Goal: Information Seeking & Learning: Learn about a topic

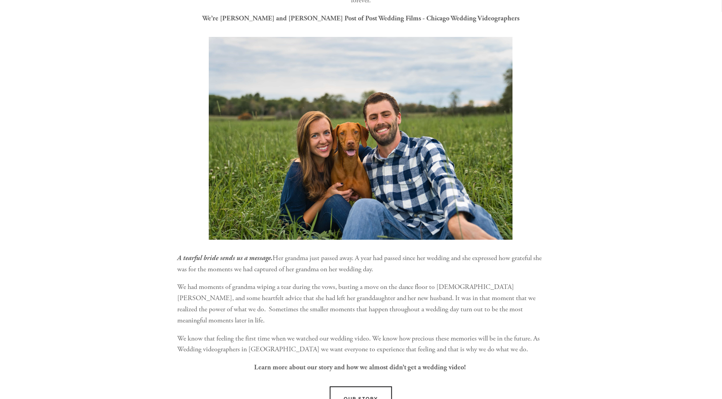
scroll to position [291, 0]
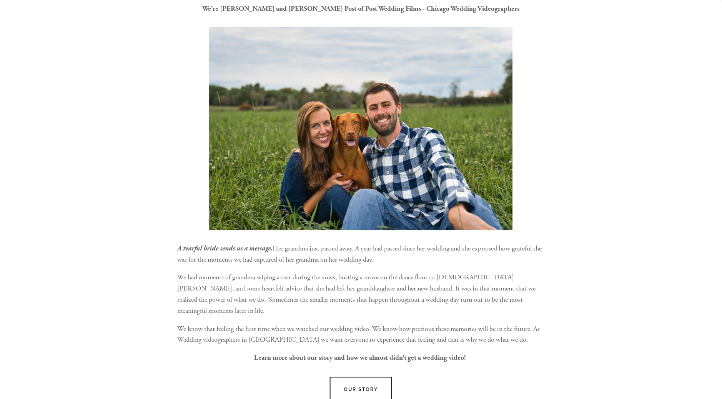
click at [538, 244] on p "A tearful bride sends us a message. Her grandma just passed away. A year had pa…" at bounding box center [361, 254] width 368 height 22
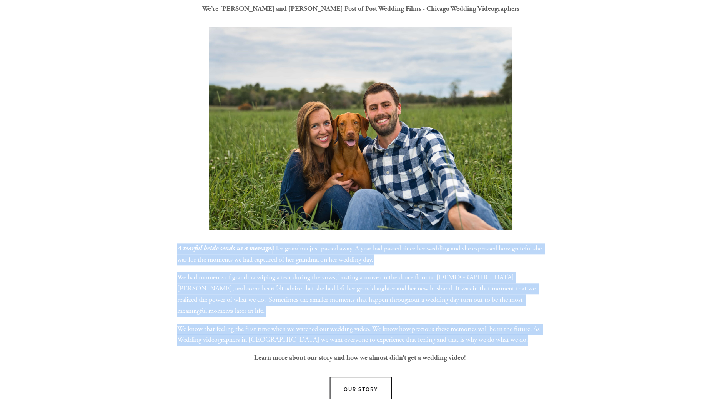
drag, startPoint x: 538, startPoint y: 244, endPoint x: 527, endPoint y: 331, distance: 88.1
click at [527, 331] on div "A tearful bride sends us a message. Her grandma just passed away. A year had pa…" at bounding box center [361, 303] width 368 height 120
click at [527, 331] on p "We know that feeling the first time when we watched our wedding video. We know …" at bounding box center [361, 335] width 368 height 22
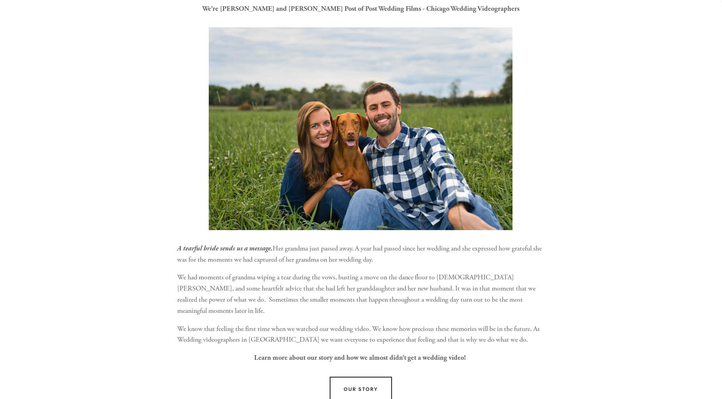
click at [520, 353] on p "Learn more about our story and how we almost didn’t get a wedding video!" at bounding box center [361, 358] width 368 height 11
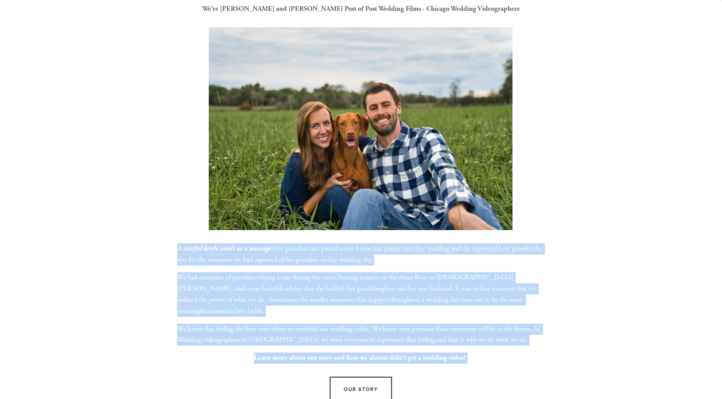
drag, startPoint x: 520, startPoint y: 341, endPoint x: 543, endPoint y: 245, distance: 99.2
click at [543, 245] on div "A tearful bride sends us a message. Her grandma just passed away. A year had pa…" at bounding box center [361, 303] width 368 height 120
click at [543, 245] on p "A tearful bride sends us a message. Her grandma just passed away. A year had pa…" at bounding box center [361, 254] width 368 height 22
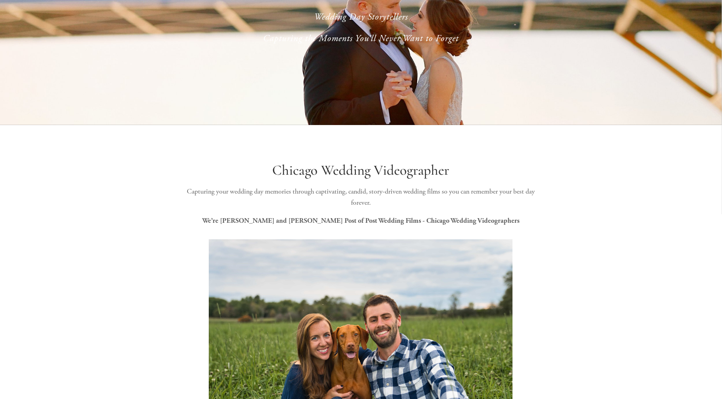
scroll to position [0, 0]
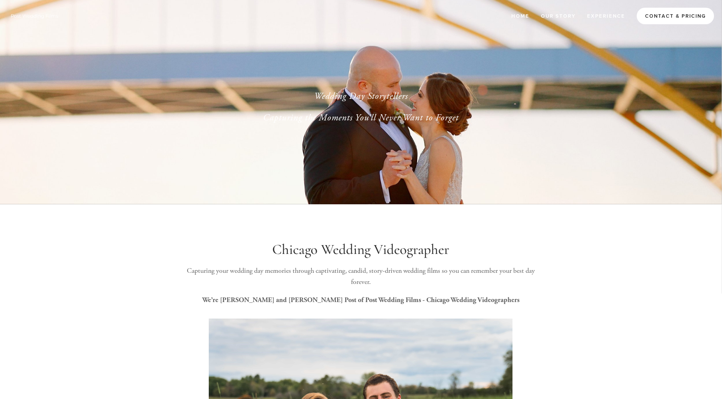
click at [661, 18] on link "Contact & Pricing" at bounding box center [675, 16] width 77 height 17
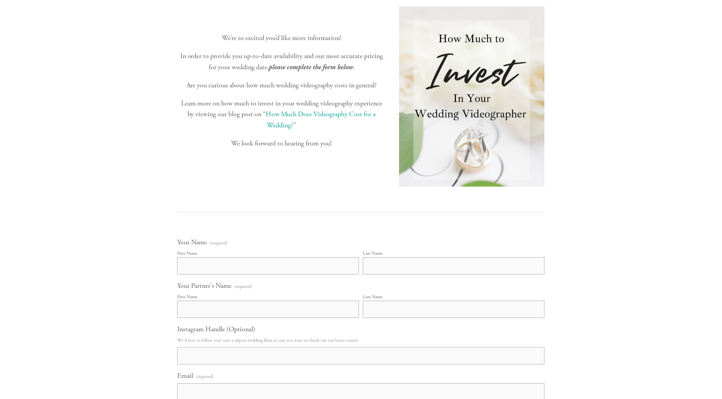
scroll to position [246, 0]
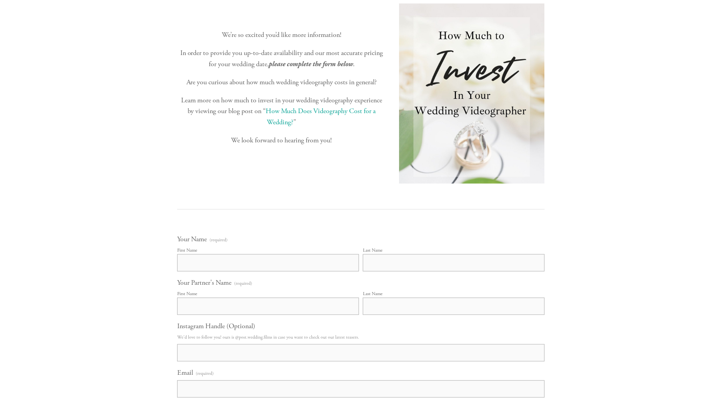
click at [320, 113] on link "How Much Does Videography Cost for a Wedding?" at bounding box center [322, 117] width 112 height 20
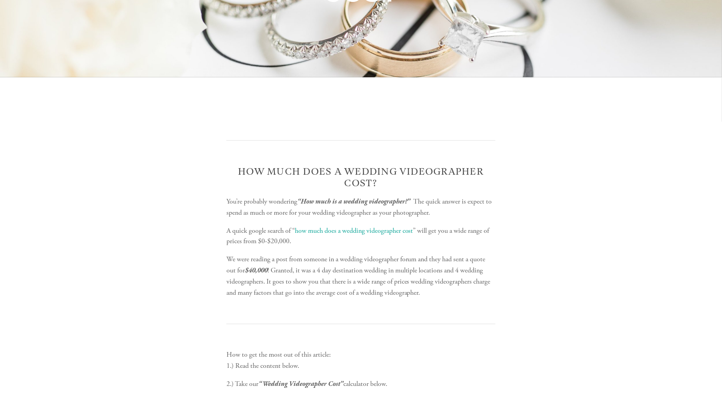
scroll to position [272, 0]
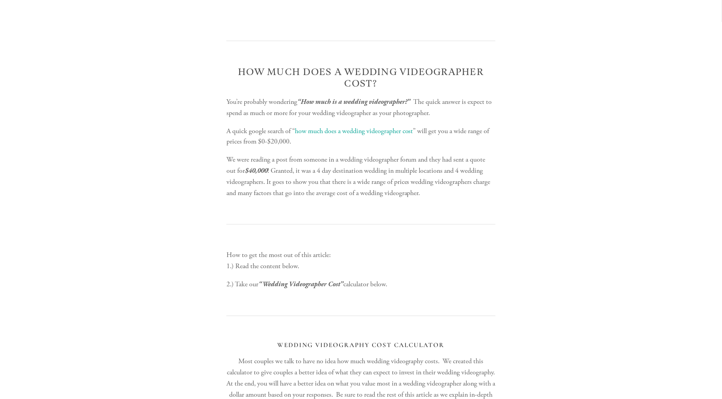
click at [443, 83] on h2 "How Much Does a Wedding Videographer Cost?" at bounding box center [361, 78] width 269 height 23
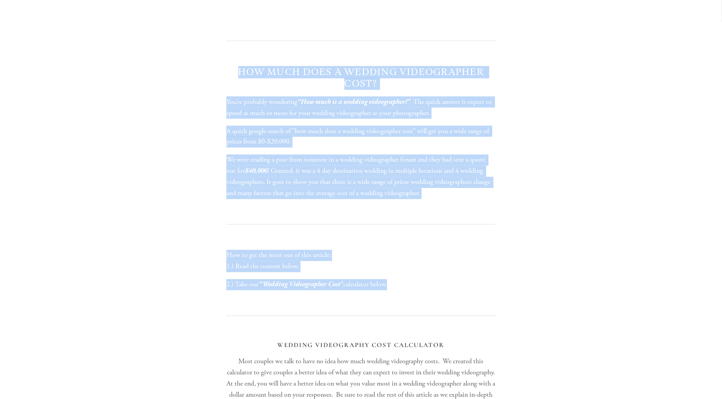
drag, startPoint x: 443, startPoint y: 83, endPoint x: 451, endPoint y: 276, distance: 192.9
click at [451, 276] on div "How to get the most out of this article: 1.) Read the content below. 2.) Take o…" at bounding box center [361, 270] width 269 height 40
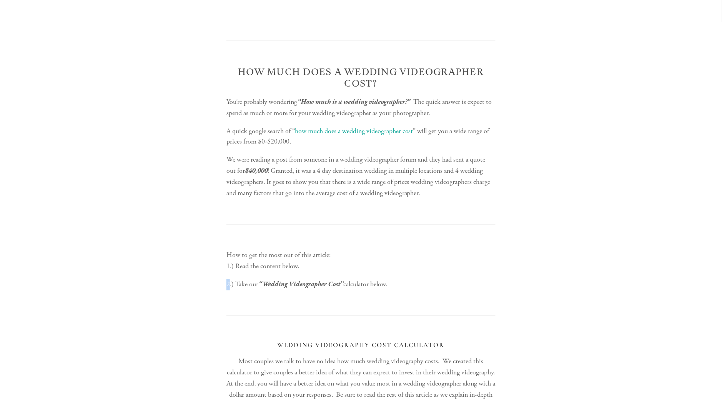
click at [451, 276] on div "How to get the most out of this article: 1.) Read the content below. 2.) Take o…" at bounding box center [361, 270] width 269 height 40
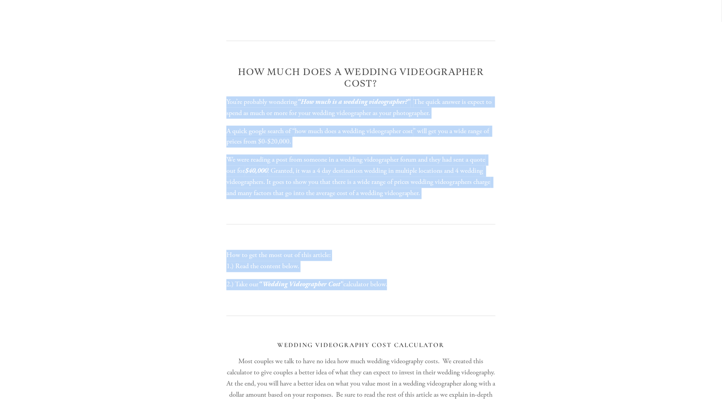
drag, startPoint x: 451, startPoint y: 276, endPoint x: 468, endPoint y: 94, distance: 182.6
click at [468, 94] on div "How Much Does a Wedding Videographer Cost? You’re probably wondering “How much …" at bounding box center [361, 133] width 269 height 132
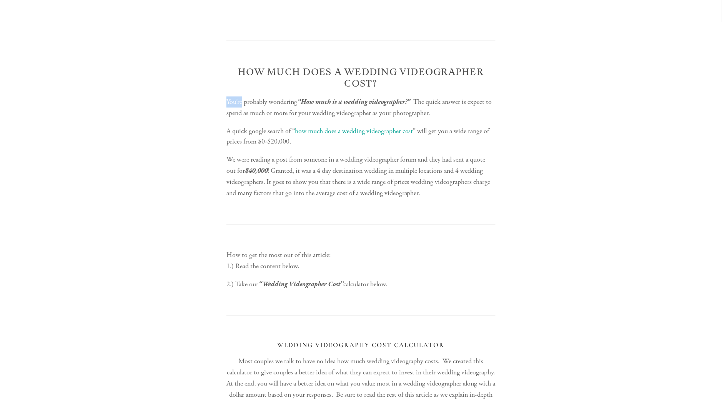
click at [468, 94] on div "How Much Does a Wedding Videographer Cost? You’re probably wondering “How much …" at bounding box center [361, 133] width 269 height 132
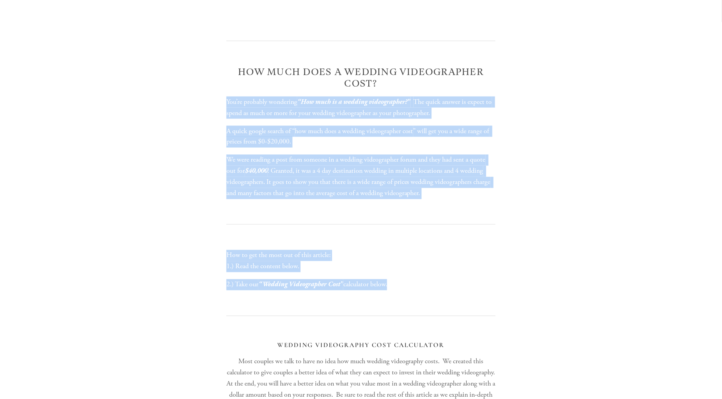
drag, startPoint x: 468, startPoint y: 94, endPoint x: 470, endPoint y: 288, distance: 193.5
click at [470, 288] on p "2.) Take our “Wedding Videographer Cost” calculator below." at bounding box center [361, 284] width 269 height 11
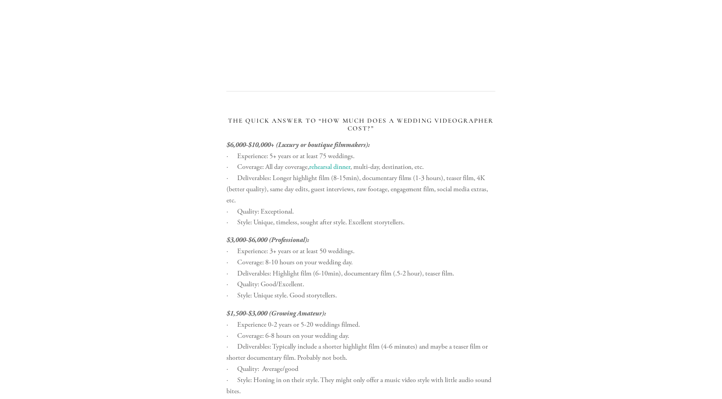
scroll to position [1047, 0]
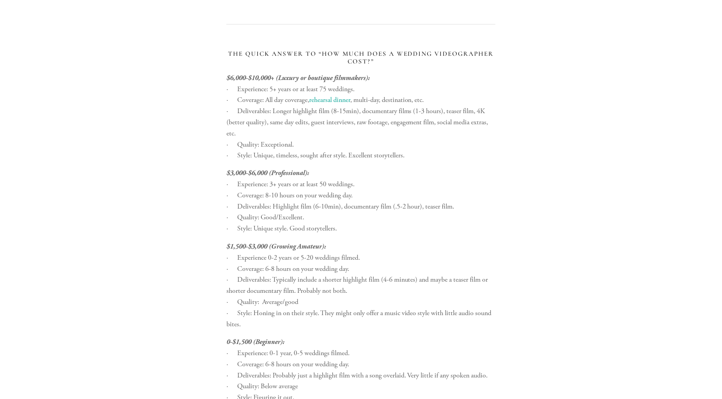
click at [400, 169] on p "$3,000-$6,000 (Professional): · Experience: 3+ years or at least 50 weddings. ·…" at bounding box center [361, 201] width 269 height 67
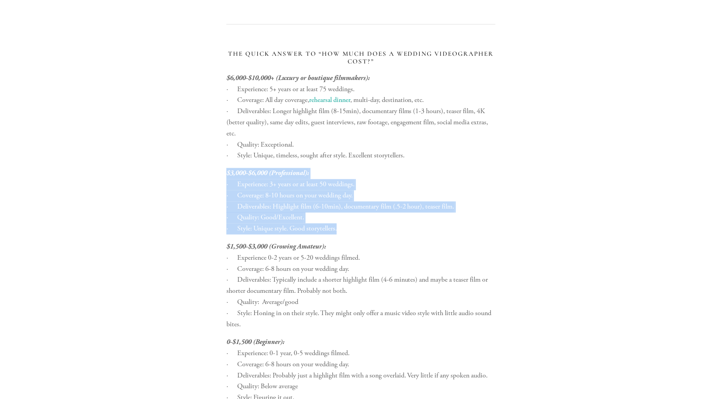
drag, startPoint x: 400, startPoint y: 169, endPoint x: 411, endPoint y: 230, distance: 62.5
click at [411, 230] on p "$3,000-$6,000 (Professional): · Experience: 3+ years or at least 50 weddings. ·…" at bounding box center [361, 201] width 269 height 67
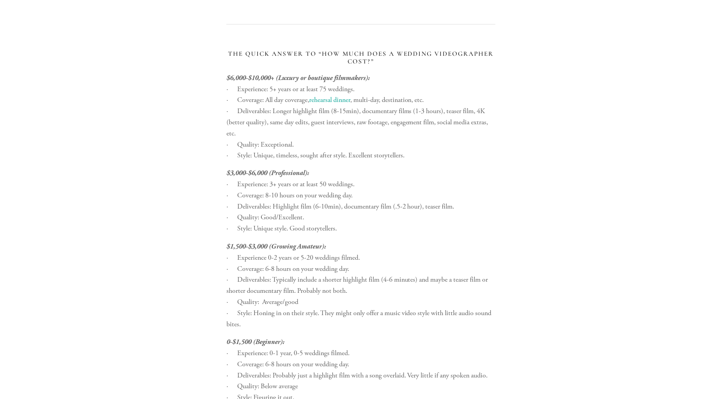
click at [411, 230] on p "$3,000-$6,000 (Professional): · Experience: 3+ years or at least 50 weddings. ·…" at bounding box center [361, 201] width 269 height 67
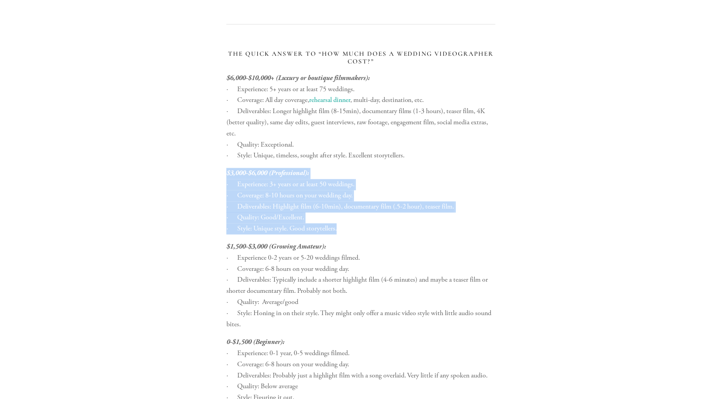
drag, startPoint x: 411, startPoint y: 230, endPoint x: 431, endPoint y: 168, distance: 65.2
click at [431, 168] on p "$3,000-$6,000 (Professional): · Experience: 3+ years or at least 50 weddings. ·…" at bounding box center [361, 201] width 269 height 67
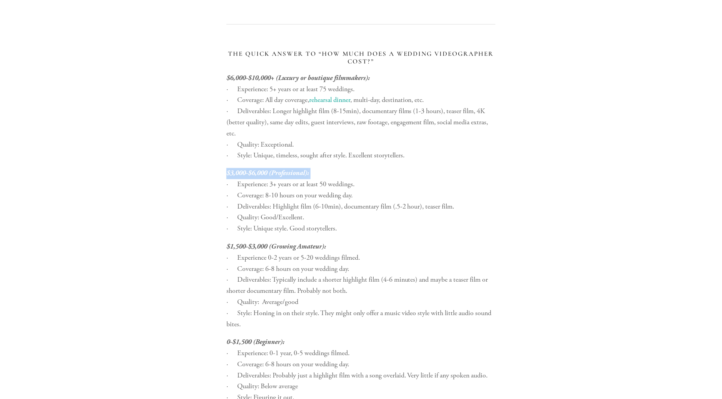
click at [431, 168] on p "$3,000-$6,000 (Professional): · Experience: 3+ years or at least 50 weddings. ·…" at bounding box center [361, 201] width 269 height 67
click at [437, 167] on div "The Quick Answer to “How Much does a Wedding Videographer Cost?” $6,000-$10,000…" at bounding box center [361, 226] width 269 height 353
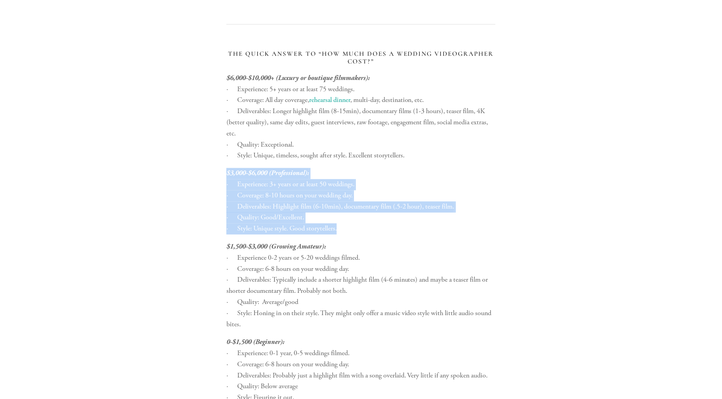
drag, startPoint x: 437, startPoint y: 167, endPoint x: 429, endPoint y: 229, distance: 62.4
click at [429, 229] on div "The Quick Answer to “How Much does a Wedding Videographer Cost?” $6,000-$10,000…" at bounding box center [361, 226] width 269 height 353
click at [429, 229] on p "$3,000-$6,000 (Professional): · Experience: 3+ years or at least 50 weddings. ·…" at bounding box center [361, 201] width 269 height 67
drag, startPoint x: 429, startPoint y: 229, endPoint x: 433, endPoint y: 167, distance: 62.5
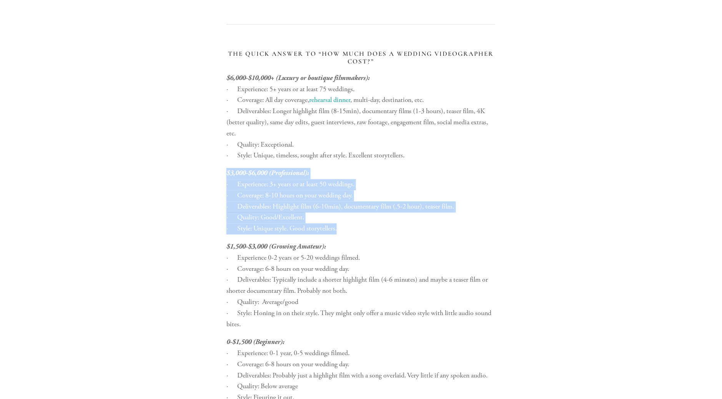
click at [433, 167] on div "The Quick Answer to “How Much does a Wedding Videographer Cost?” $6,000-$10,000…" at bounding box center [361, 226] width 269 height 353
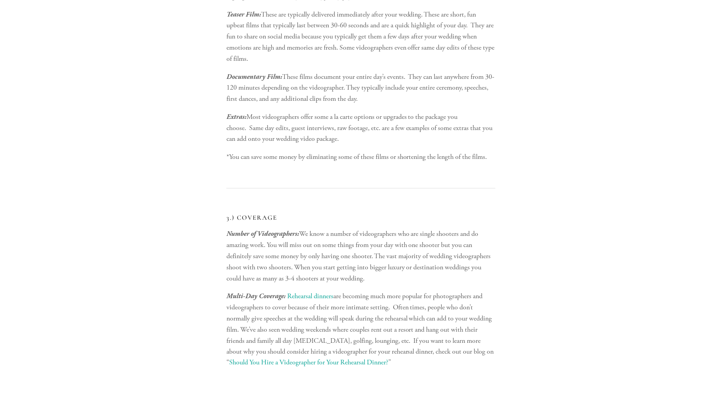
scroll to position [2294, 0]
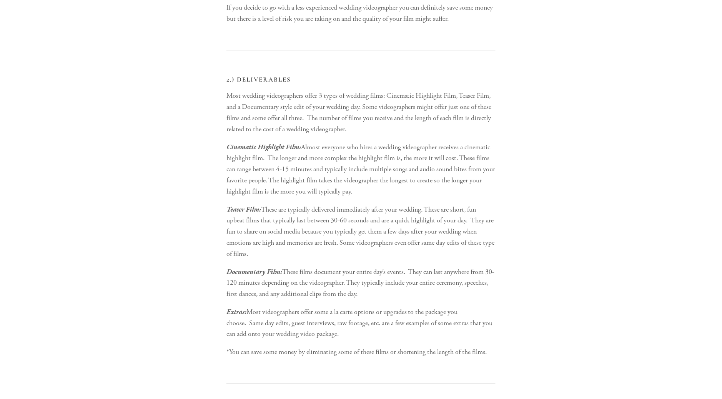
click at [430, 78] on h3 "2.) Deliverables" at bounding box center [361, 80] width 269 height 8
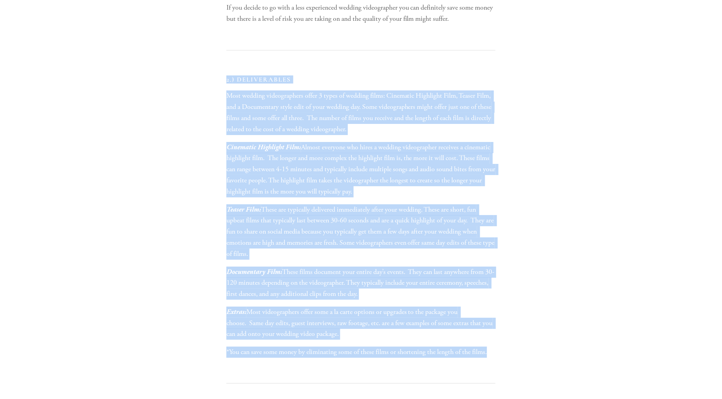
drag, startPoint x: 430, startPoint y: 78, endPoint x: 450, endPoint y: 346, distance: 269.2
click at [450, 346] on div "2.) Deliverables Most wedding videographers offer 3 types of wedding films: Cin…" at bounding box center [361, 217] width 269 height 282
click at [450, 346] on p "*You can save some money by eliminating some of these films or shortening the l…" at bounding box center [361, 351] width 269 height 11
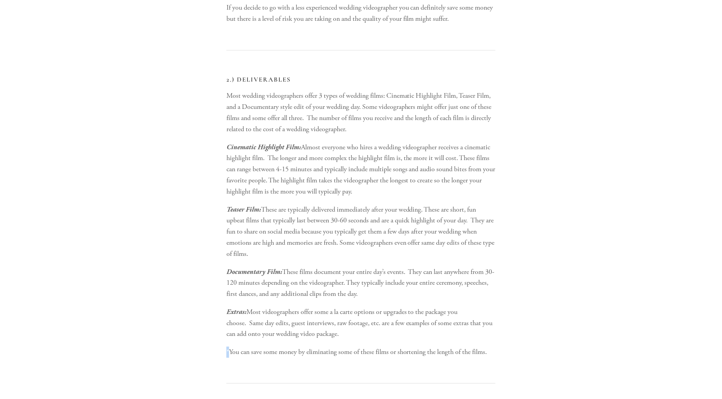
click at [450, 346] on p "*You can save some money by eliminating some of these films or shortening the l…" at bounding box center [361, 351] width 269 height 11
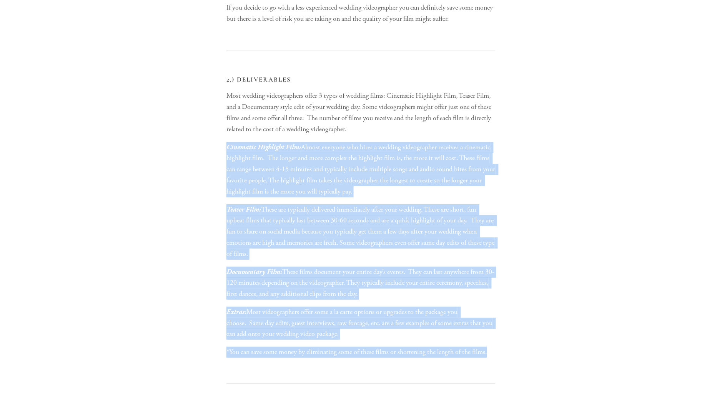
drag, startPoint x: 450, startPoint y: 346, endPoint x: 474, endPoint y: 139, distance: 207.9
click at [474, 139] on div "2.) Deliverables Most wedding videographers offer 3 types of wedding films: Cin…" at bounding box center [361, 217] width 269 height 282
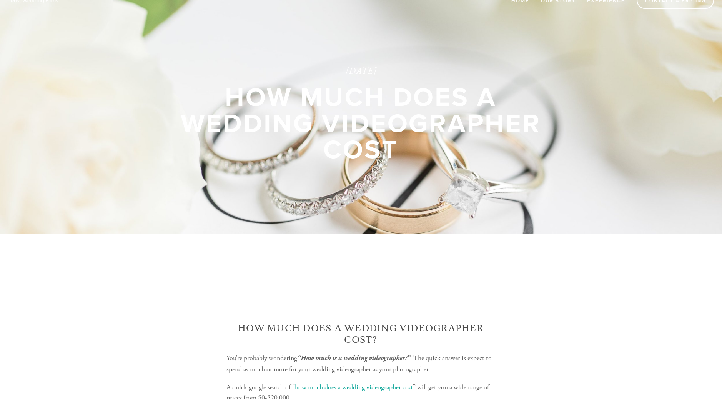
scroll to position [0, 0]
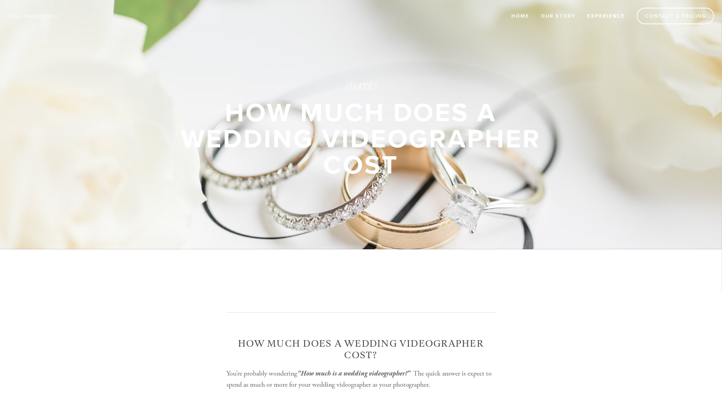
click at [588, 13] on link "Experience" at bounding box center [607, 16] width 48 height 13
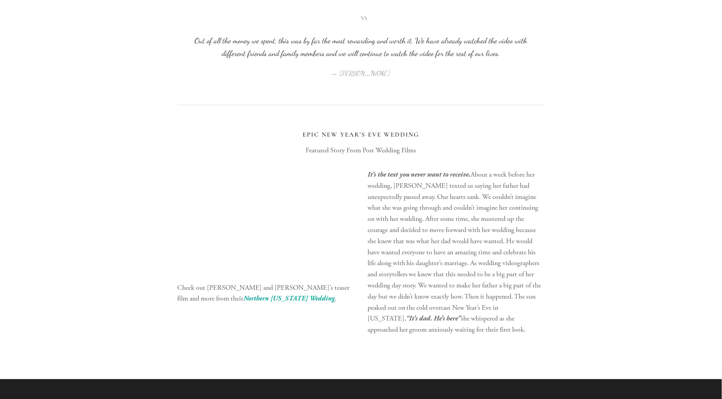
scroll to position [1923, 0]
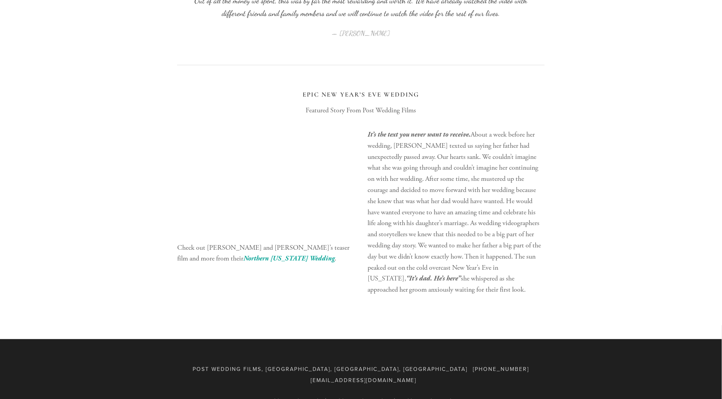
click at [499, 88] on div "Epic New Year’s Eve Wedding Featured Story From Post Wedding Films" at bounding box center [361, 103] width 381 height 39
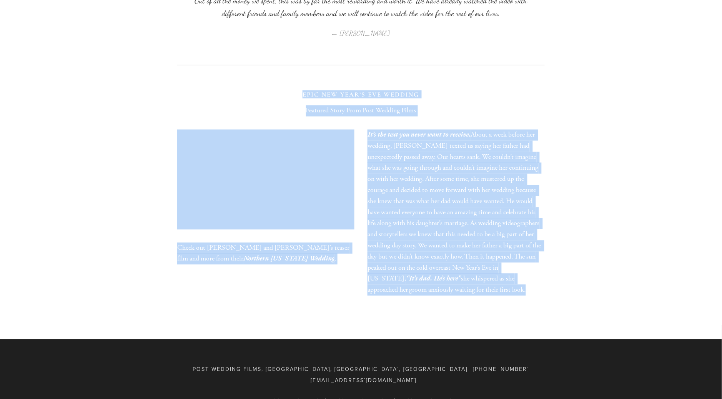
drag, startPoint x: 499, startPoint y: 88, endPoint x: 552, endPoint y: 213, distance: 135.9
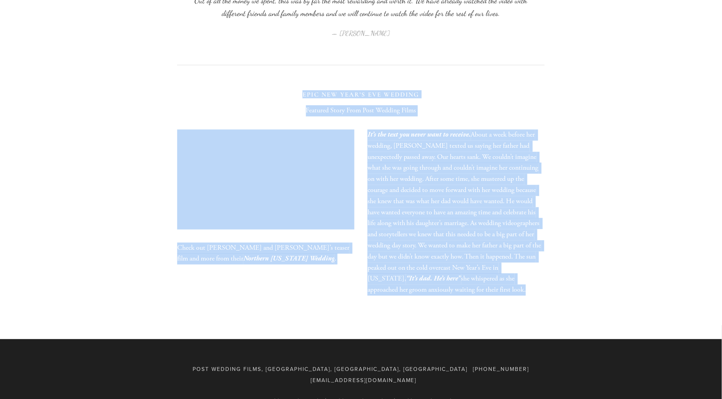
drag, startPoint x: 552, startPoint y: 213, endPoint x: 514, endPoint y: 79, distance: 139.5
click at [514, 79] on div at bounding box center [361, 65] width 381 height 38
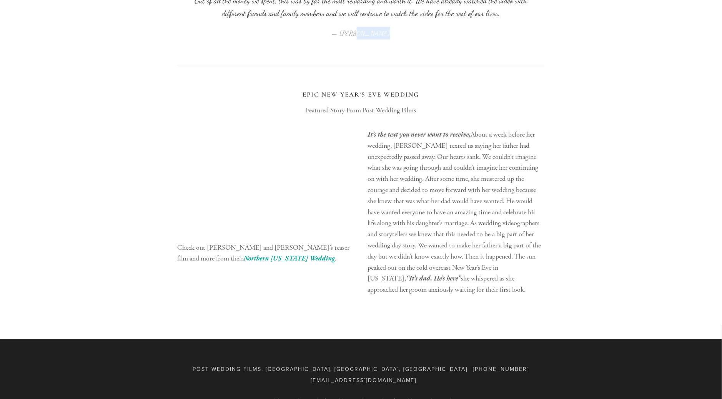
click at [514, 79] on div at bounding box center [361, 65] width 381 height 38
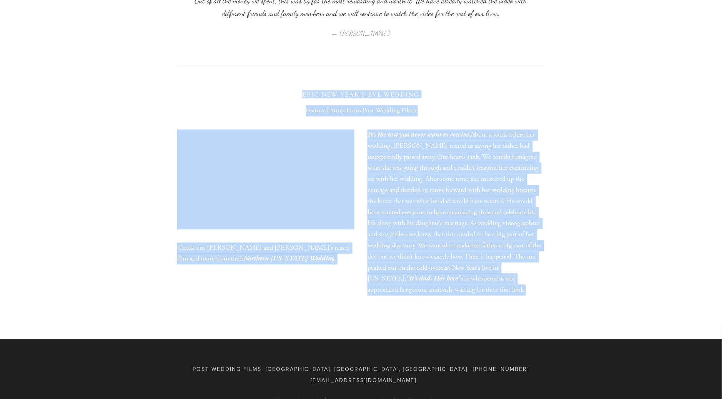
drag, startPoint x: 514, startPoint y: 79, endPoint x: 545, endPoint y: 248, distance: 171.9
click at [545, 248] on p "It’s the text you never want to receive. About a week before her wedding, Steph…" at bounding box center [456, 213] width 177 height 166
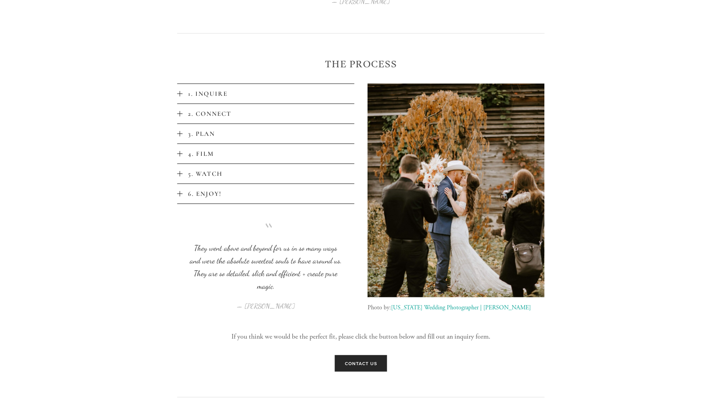
scroll to position [1441, 0]
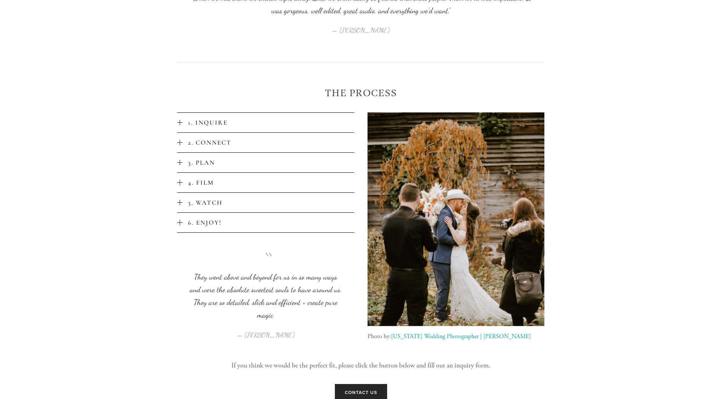
click at [213, 124] on span "1. Inquire" at bounding box center [269, 122] width 172 height 8
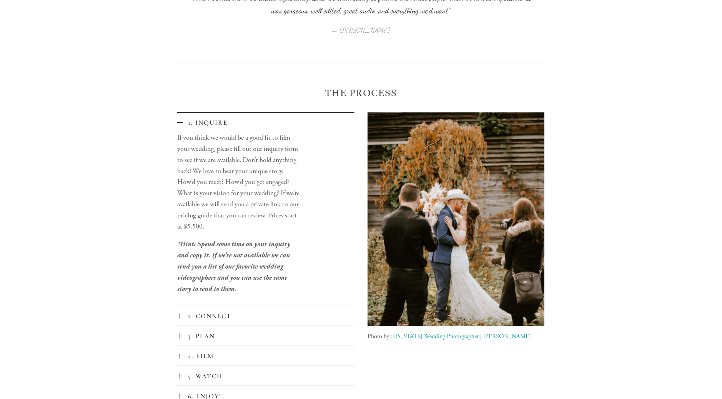
click at [265, 122] on span "1. Inquire" at bounding box center [269, 122] width 172 height 8
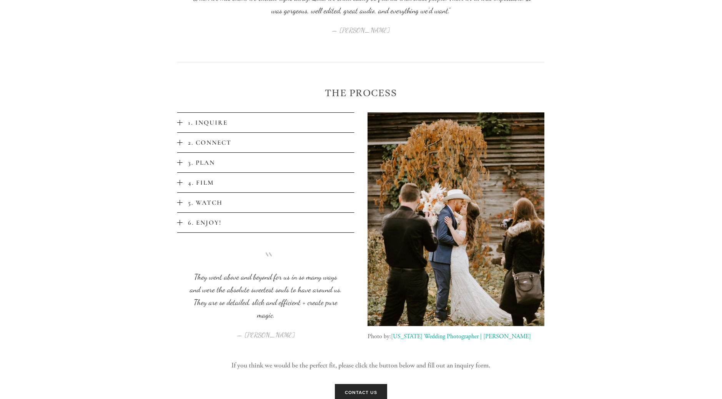
click at [265, 122] on span "1. Inquire" at bounding box center [269, 122] width 172 height 8
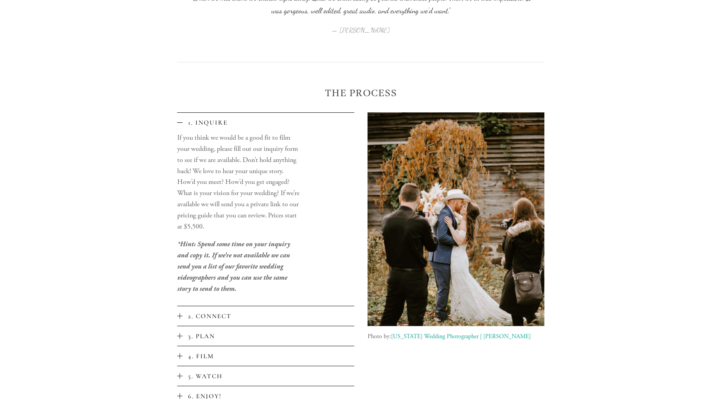
click at [265, 122] on span "1. Inquire" at bounding box center [269, 122] width 172 height 8
click at [265, 137] on p "If you think we would be a good fit to film your wedding, please fill out our i…" at bounding box center [239, 182] width 124 height 100
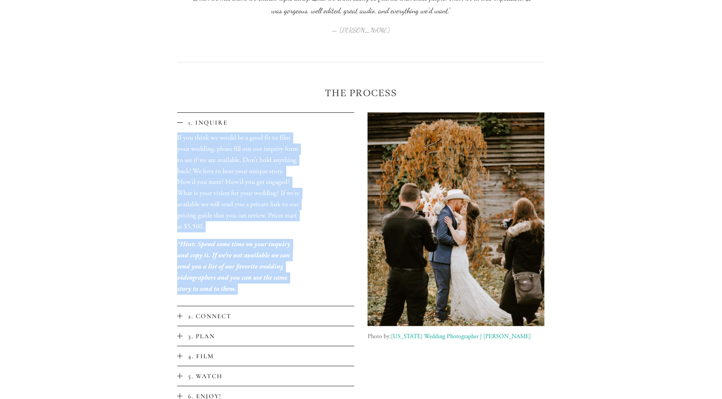
drag, startPoint x: 265, startPoint y: 137, endPoint x: 293, endPoint y: 273, distance: 138.4
click at [293, 273] on div "If you think we would be a good fit to film your wedding, please fill out our i…" at bounding box center [239, 218] width 124 height 173
click at [293, 273] on p "*Hint: Spend some time on your inquiry and copy it. If we’re not available we c…" at bounding box center [239, 266] width 124 height 55
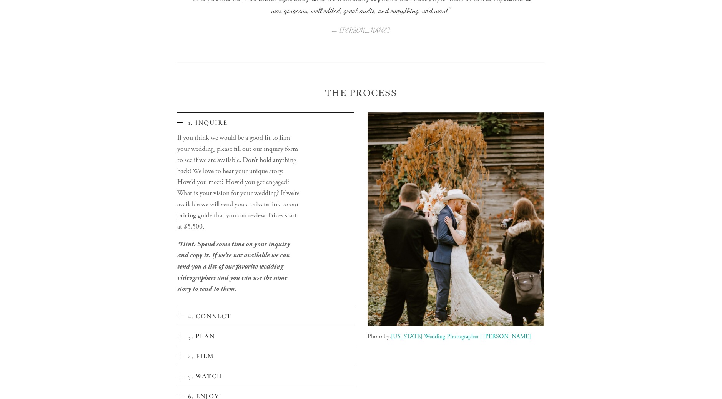
click at [261, 310] on button "2. Connect" at bounding box center [265, 316] width 177 height 20
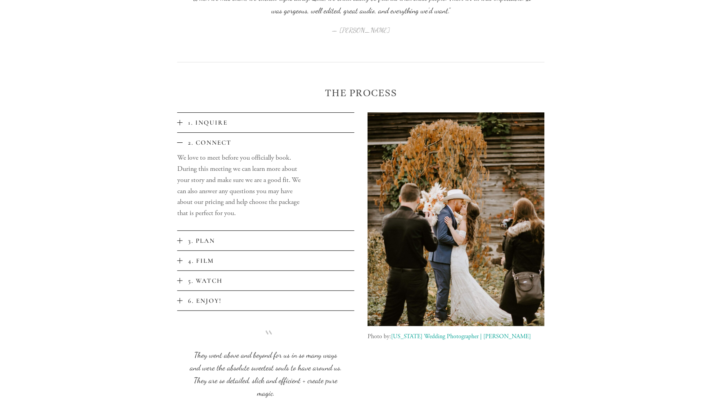
click at [265, 237] on span "3. Plan" at bounding box center [269, 241] width 172 height 8
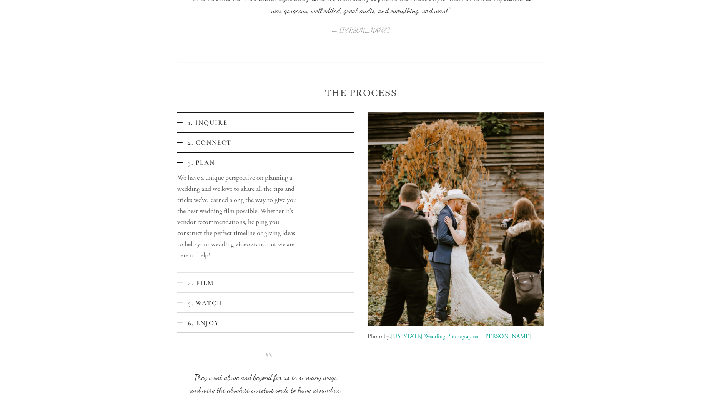
click at [243, 277] on button "4. Film" at bounding box center [265, 283] width 177 height 20
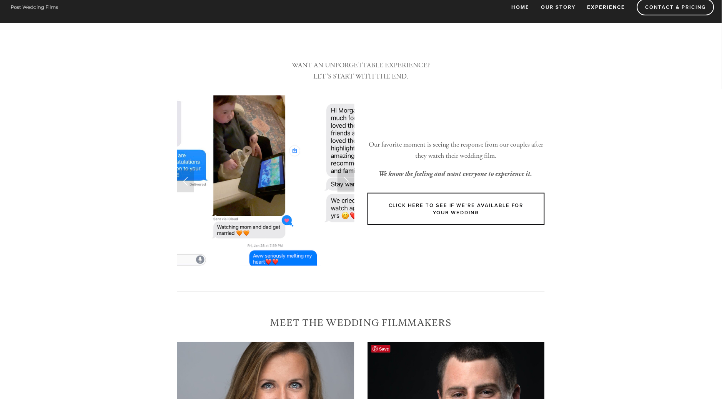
scroll to position [0, 0]
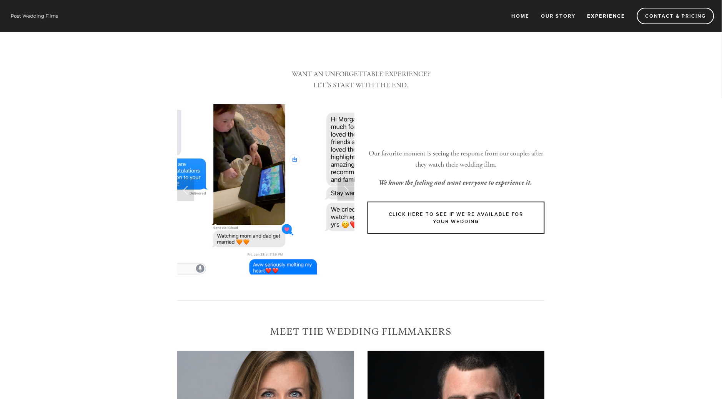
click at [606, 15] on link "Experience" at bounding box center [607, 16] width 48 height 13
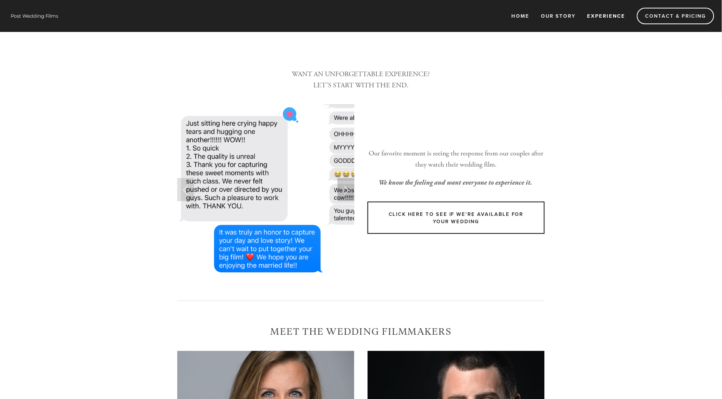
click at [343, 194] on link "Next Slide" at bounding box center [346, 189] width 17 height 23
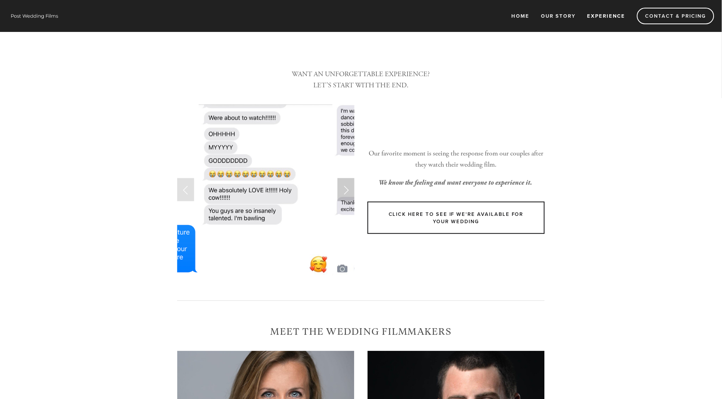
click at [347, 192] on link "Next Slide" at bounding box center [346, 189] width 17 height 23
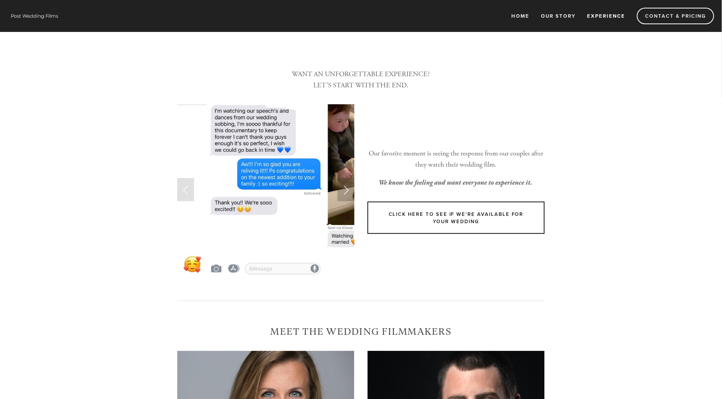
click at [347, 192] on link "Next Slide" at bounding box center [346, 189] width 17 height 23
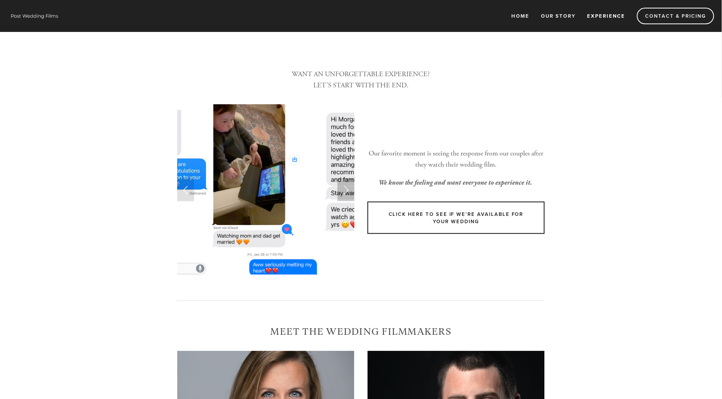
click at [348, 192] on link "Next Slide" at bounding box center [346, 189] width 17 height 23
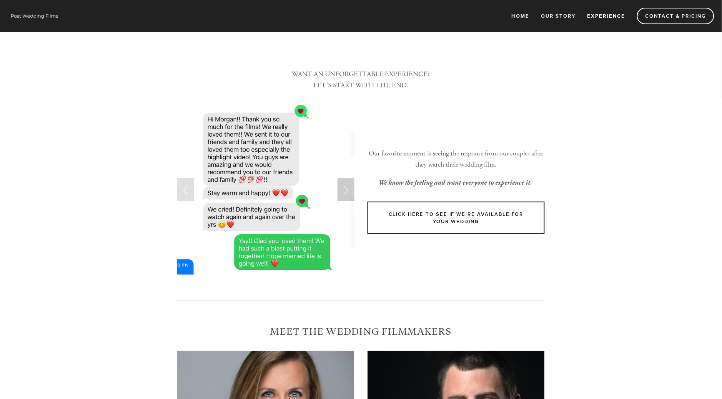
click at [348, 192] on link "Next Slide" at bounding box center [346, 189] width 17 height 23
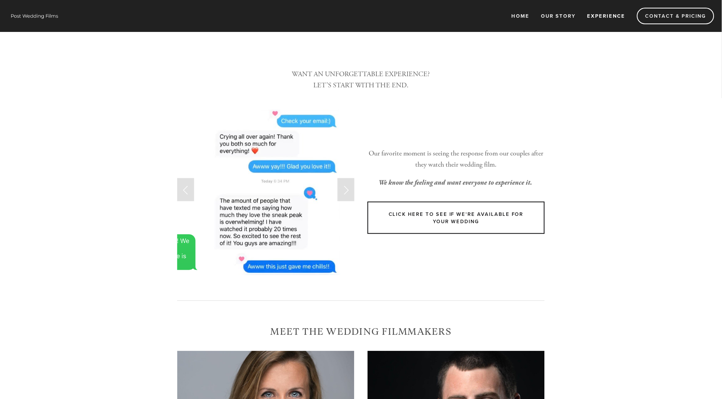
click at [479, 110] on div at bounding box center [456, 111] width 190 height 26
click at [518, 12] on link "Home" at bounding box center [521, 16] width 28 height 13
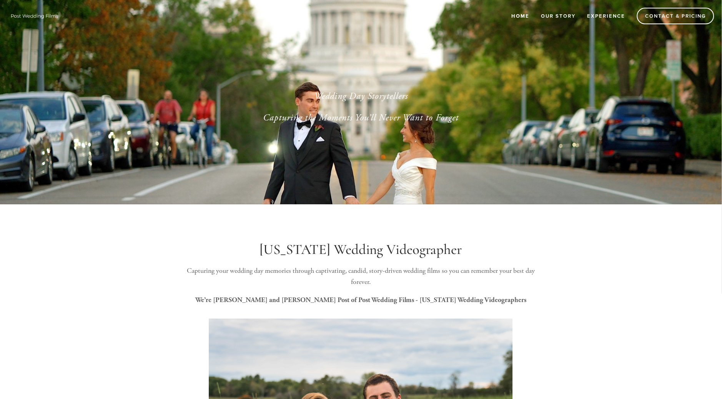
click at [421, 137] on div "Wedding Day Storytellers Capturing the Moments You’ll Never Want to Forget" at bounding box center [361, 106] width 368 height 75
